Goal: Transaction & Acquisition: Book appointment/travel/reservation

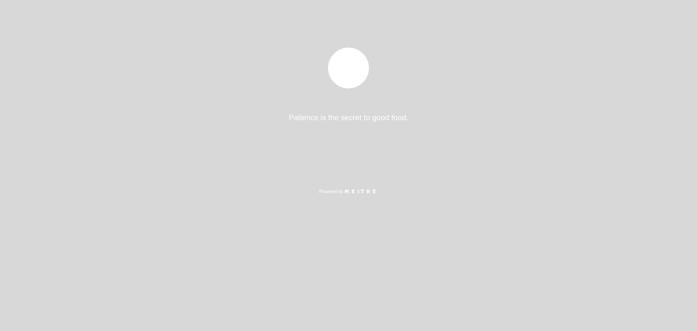
select select "pt"
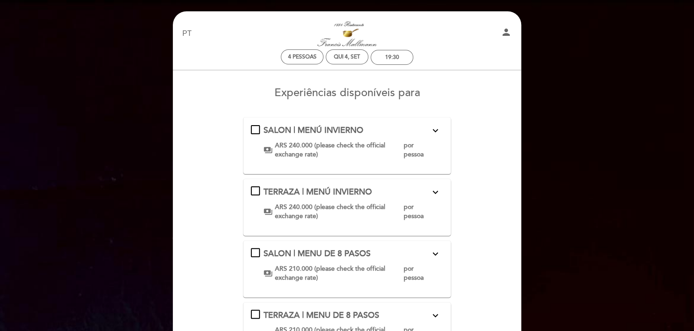
click at [485, 206] on form "SALON | MENÚ INVIERNO expand_more Clic aquí para consultar el menú payments ARS…" at bounding box center [347, 335] width 336 height 437
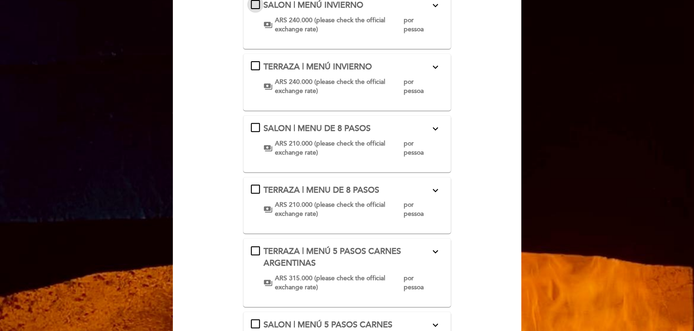
scroll to position [86, 0]
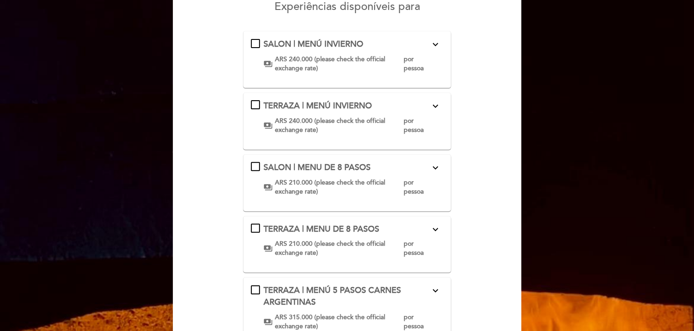
click at [254, 43] on div "SALON | MENÚ INVIERNO expand_more Clic aquí para consultar el menú payments ARS…" at bounding box center [347, 56] width 193 height 34
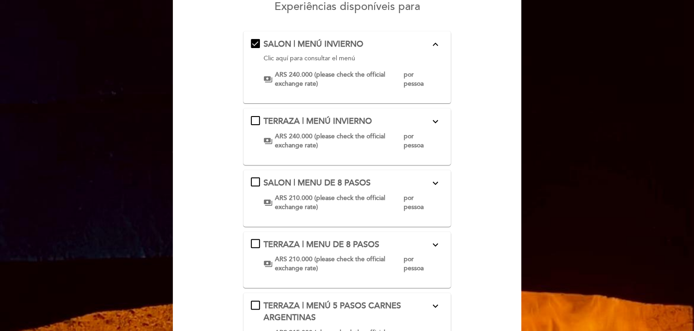
click at [466, 206] on form "SALON | MENÚ INVIERNO expand_less Clic aquí para consultar el menú payments ARS…" at bounding box center [347, 257] width 336 height 453
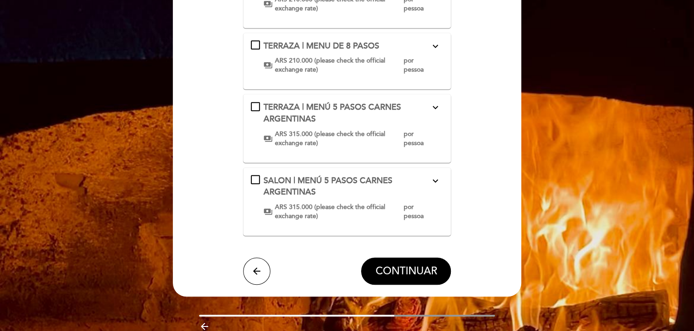
scroll to position [314, 0]
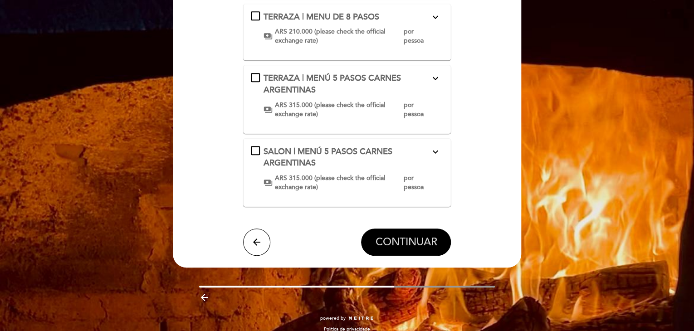
click at [417, 236] on span "CONTINUAR" at bounding box center [406, 242] width 62 height 13
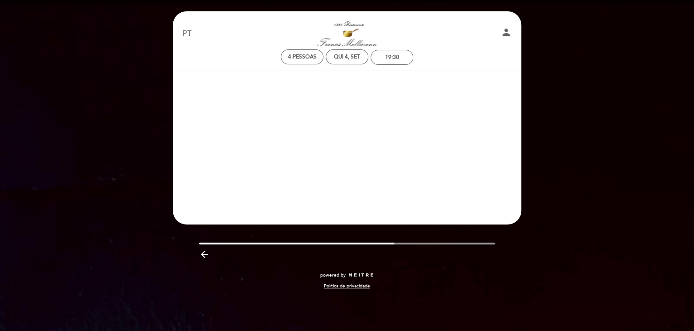
scroll to position [0, 0]
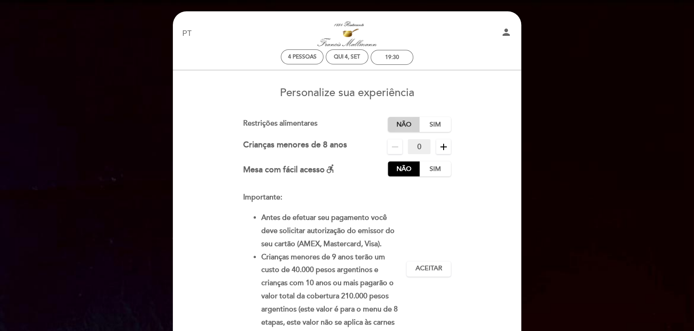
click at [401, 122] on label "Não" at bounding box center [404, 124] width 32 height 15
click at [465, 271] on form "Taxa de serviço : 0 % Nothing selected 0 % 15 % 18 % 20 % Restrições alimentare…" at bounding box center [347, 252] width 336 height 271
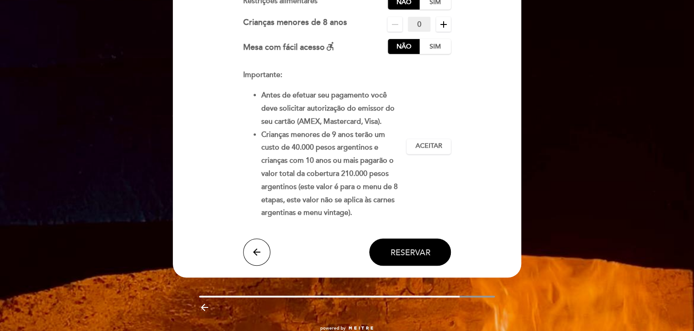
click at [396, 252] on span "Reservar" at bounding box center [410, 252] width 40 height 10
